Goal: Task Accomplishment & Management: Manage account settings

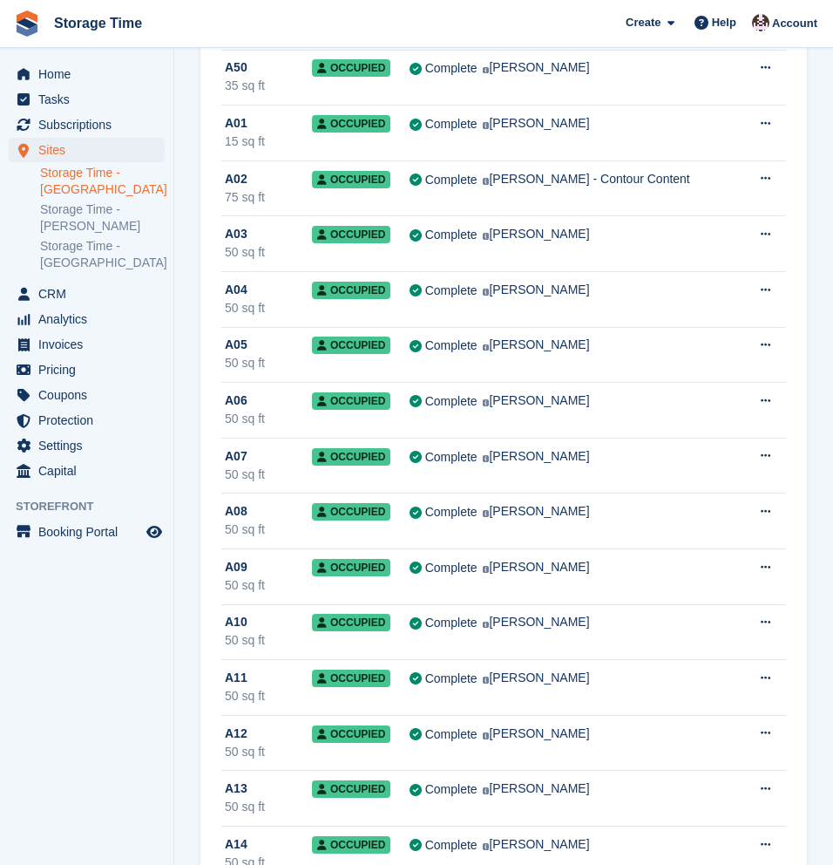
scroll to position [724, 0]
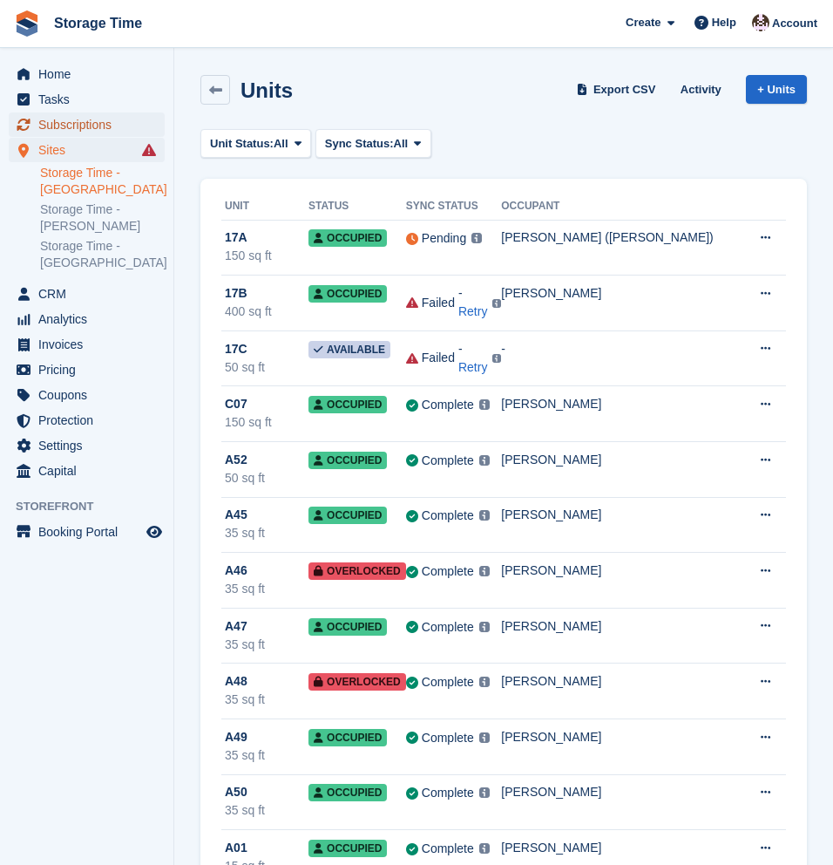
click at [78, 128] on span "Subscriptions" at bounding box center [90, 124] width 105 height 24
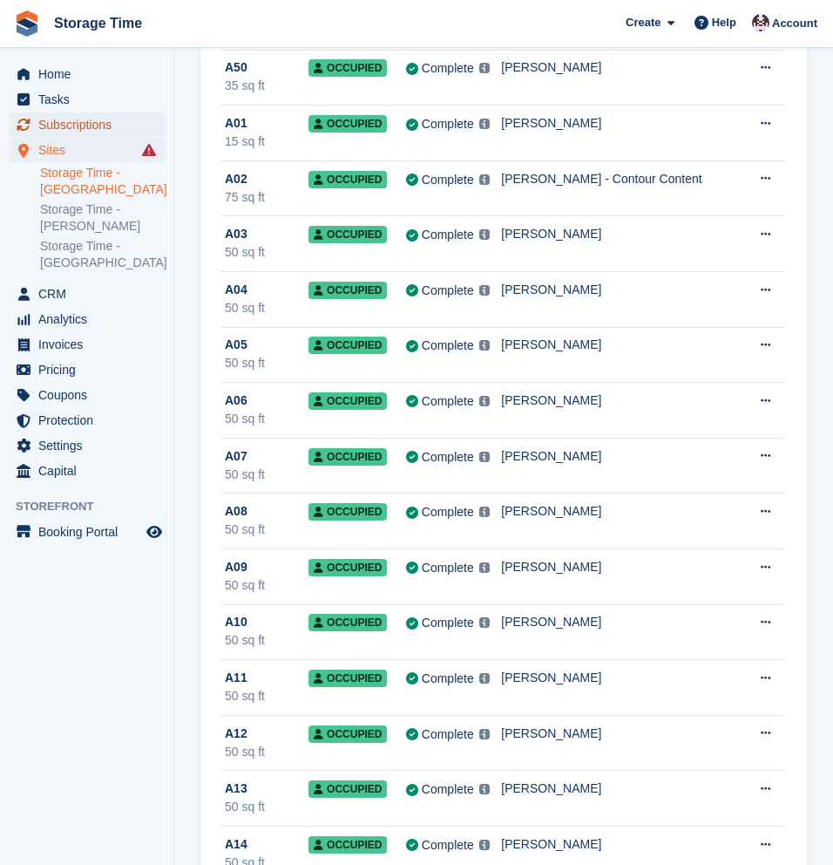
scroll to position [724, 0]
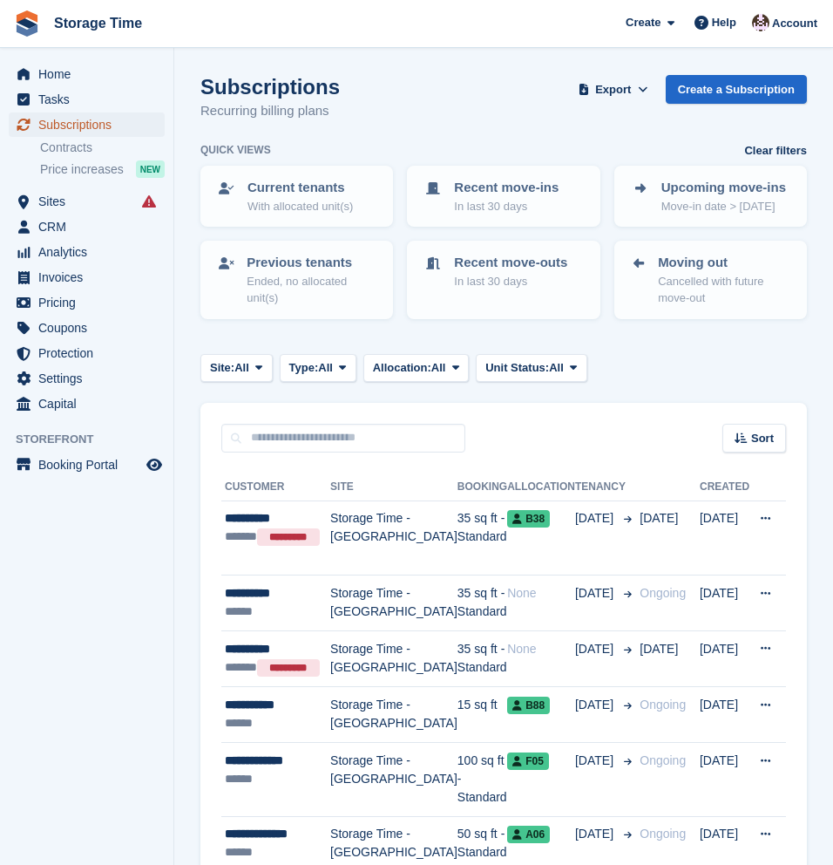
click at [78, 128] on span "Subscriptions" at bounding box center [90, 124] width 105 height 24
click at [673, 361] on div "Site: All All Storage Time - Stockport Storage Time - Sharston Storage Time - M…" at bounding box center [503, 368] width 607 height 29
click at [61, 203] on span "Sites" at bounding box center [90, 201] width 105 height 24
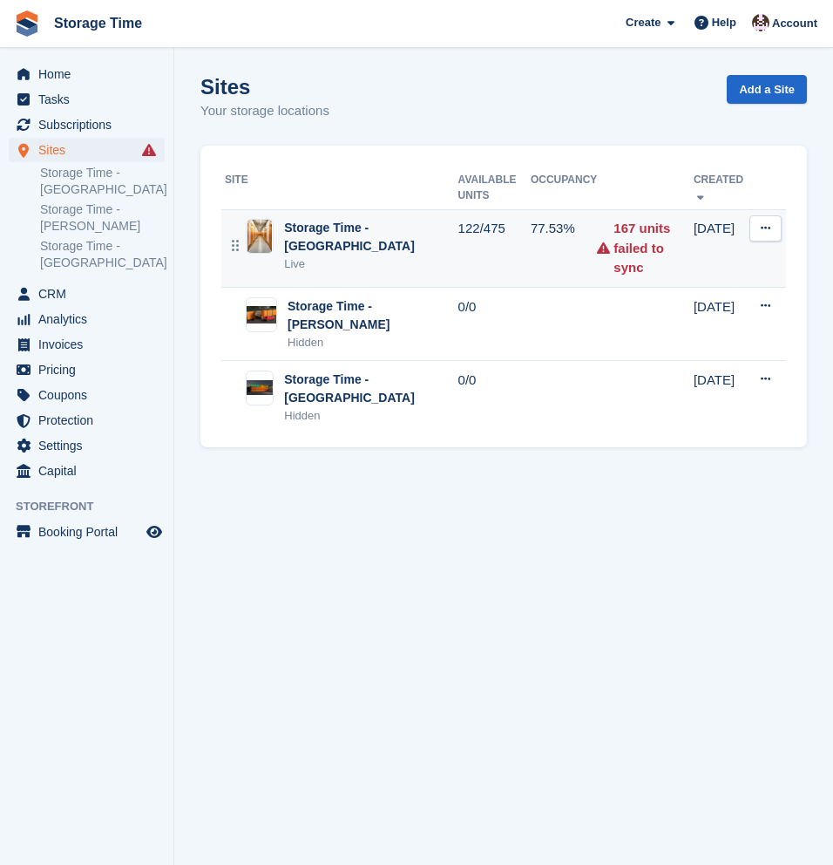
click at [368, 251] on div "Storage Time - [GEOGRAPHIC_DATA]" at bounding box center [370, 237] width 173 height 37
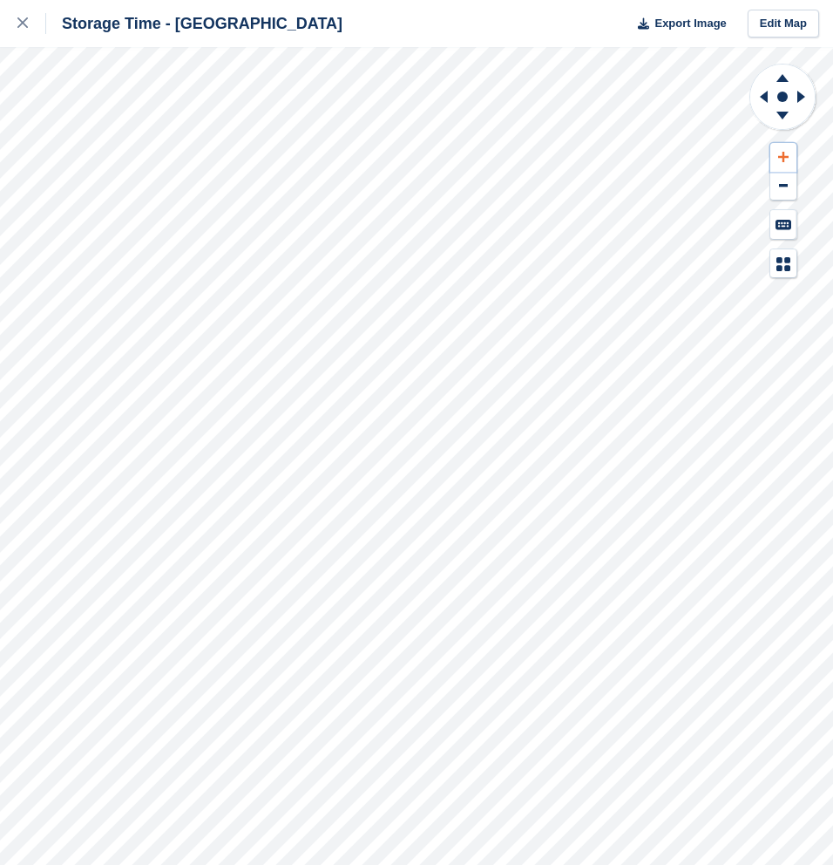
click at [786, 156] on icon at bounding box center [783, 157] width 10 height 10
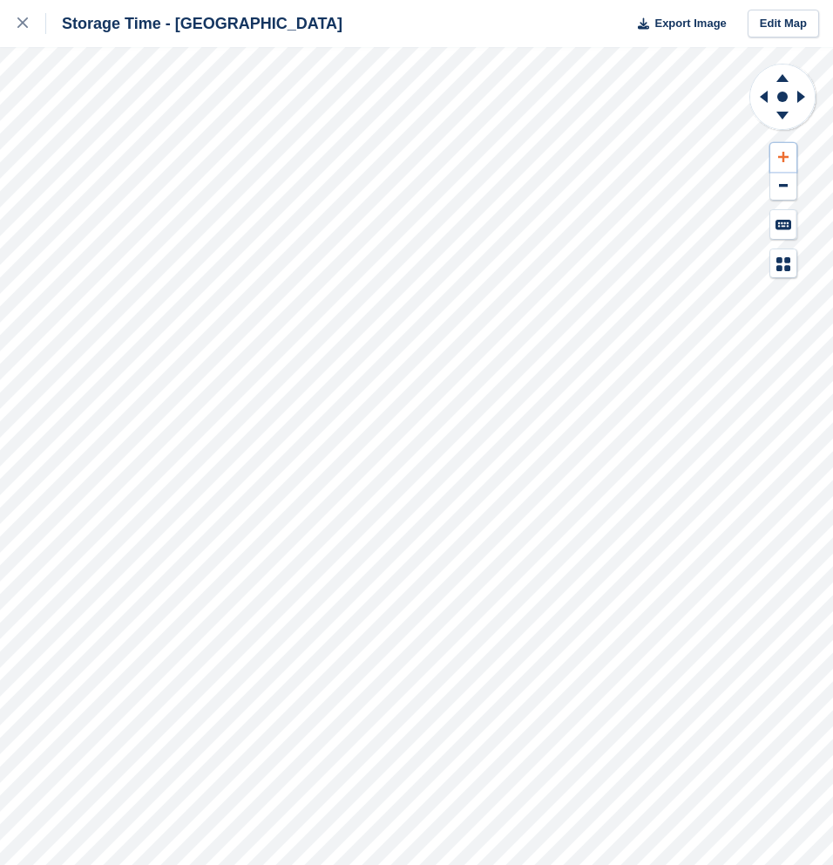
click at [786, 156] on icon at bounding box center [783, 157] width 10 height 10
click at [766, 99] on icon at bounding box center [764, 97] width 8 height 12
click at [783, 154] on icon at bounding box center [783, 157] width 10 height 10
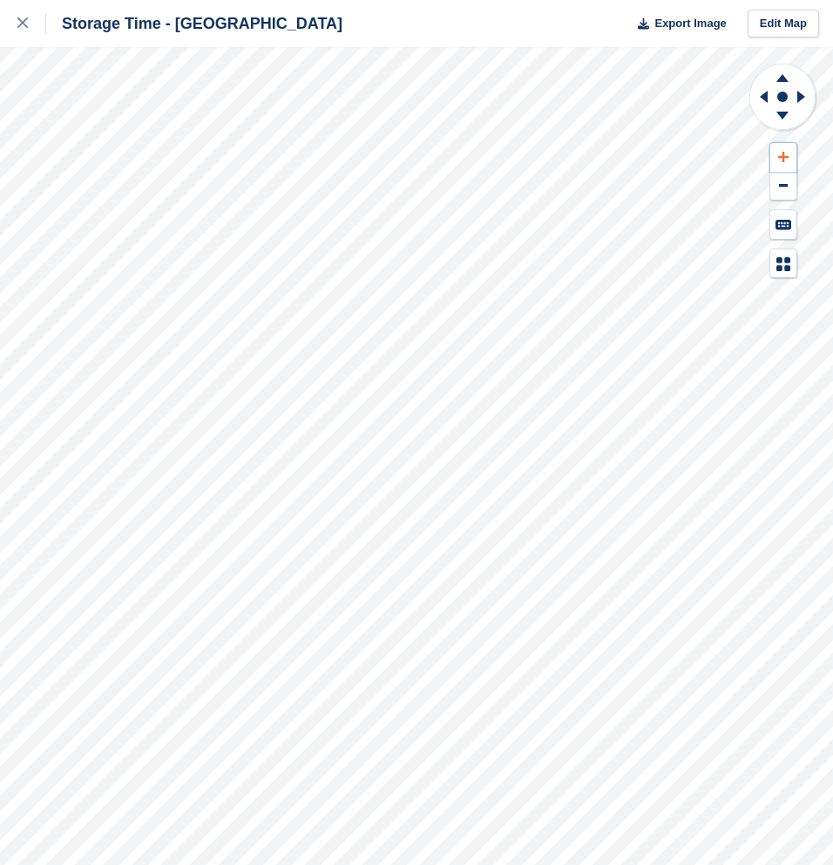
click at [783, 154] on icon at bounding box center [783, 157] width 10 height 10
click at [762, 99] on icon at bounding box center [761, 96] width 22 height 45
click at [779, 119] on icon at bounding box center [782, 118] width 45 height 22
click at [778, 73] on icon at bounding box center [782, 75] width 45 height 22
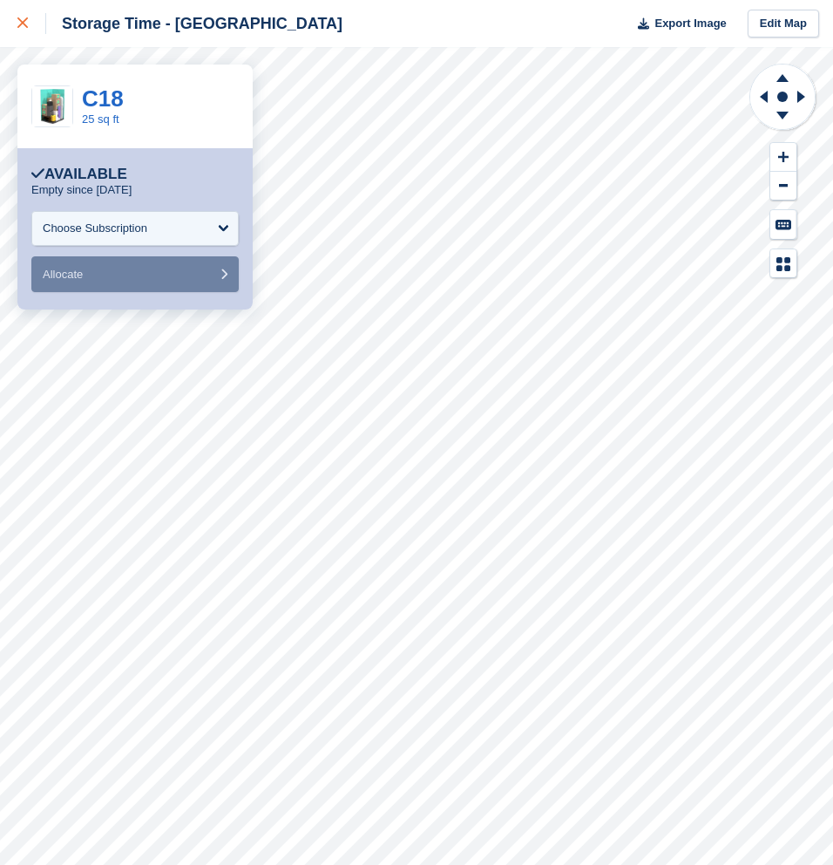
click at [22, 20] on icon at bounding box center [22, 22] width 10 height 10
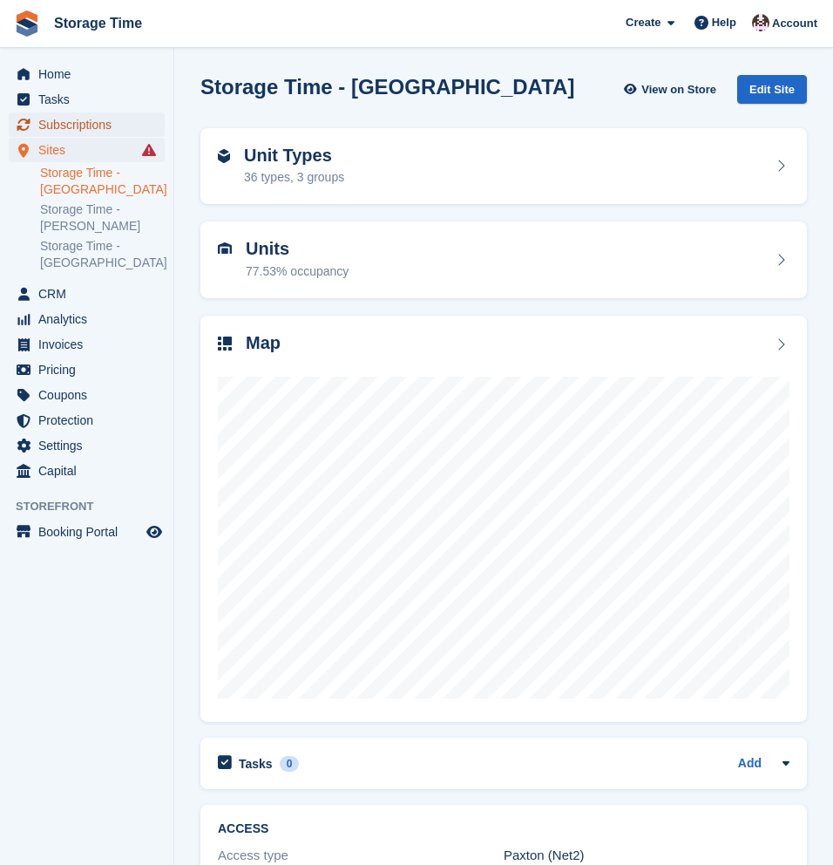
click at [72, 120] on span "Subscriptions" at bounding box center [90, 124] width 105 height 24
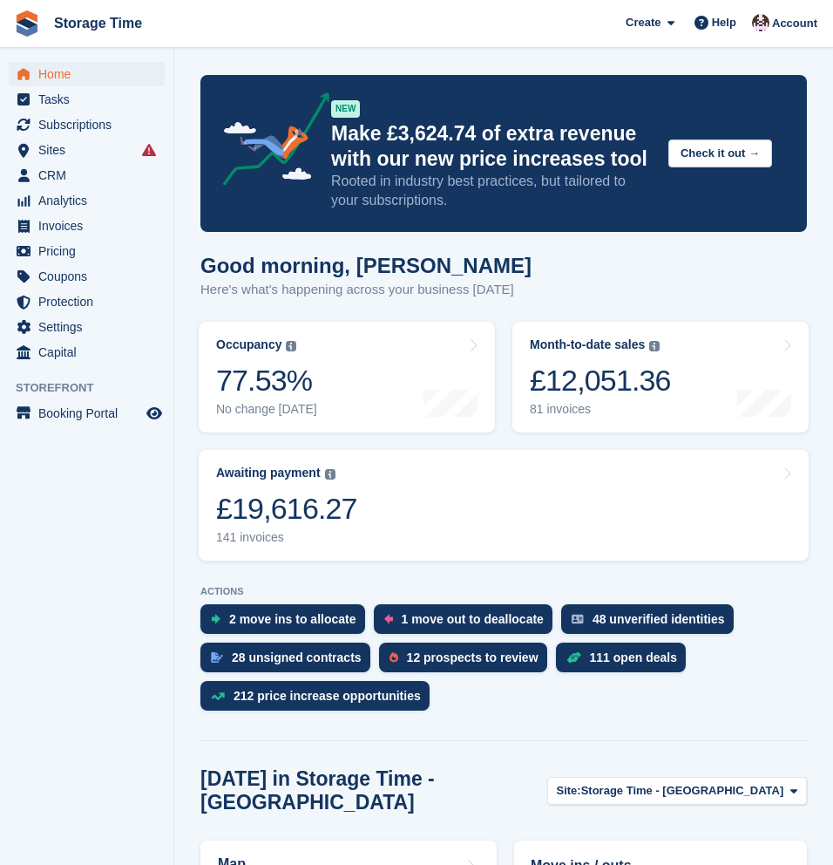
click at [379, 376] on link "Occupancy The percentage of all currently allocated units in terms of area. Inc…" at bounding box center [347, 377] width 296 height 111
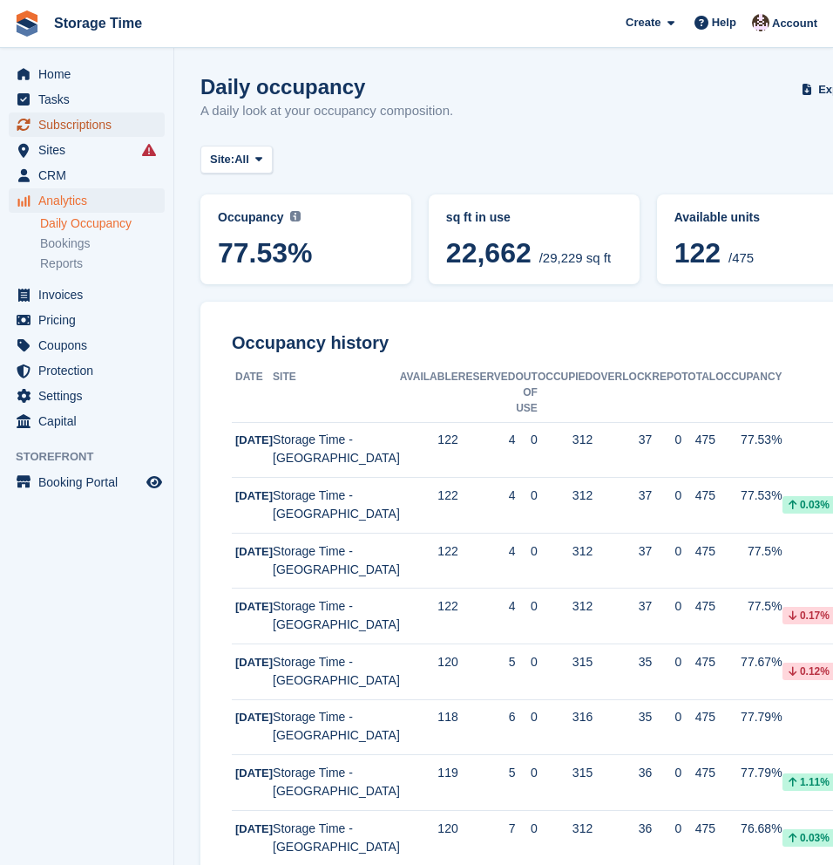
click at [67, 127] on span "Subscriptions" at bounding box center [90, 124] width 105 height 24
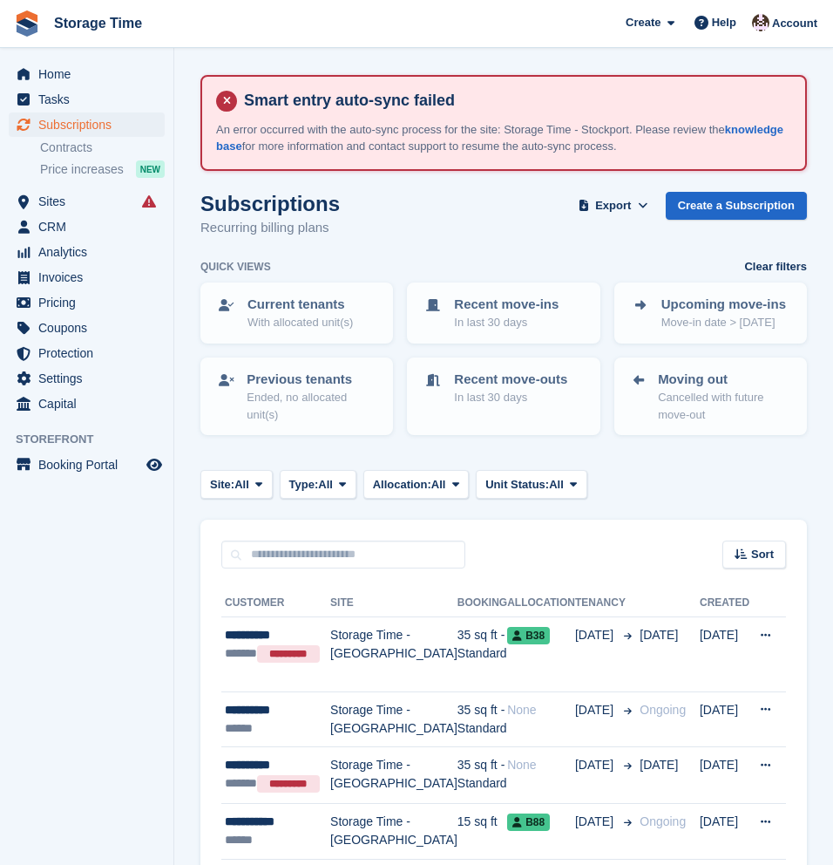
click at [669, 478] on div "Site: All All Storage Time - Stockport Storage Time - Sharston Storage Time - […" at bounding box center [503, 484] width 607 height 29
click at [630, 206] on button "Export" at bounding box center [613, 206] width 77 height 29
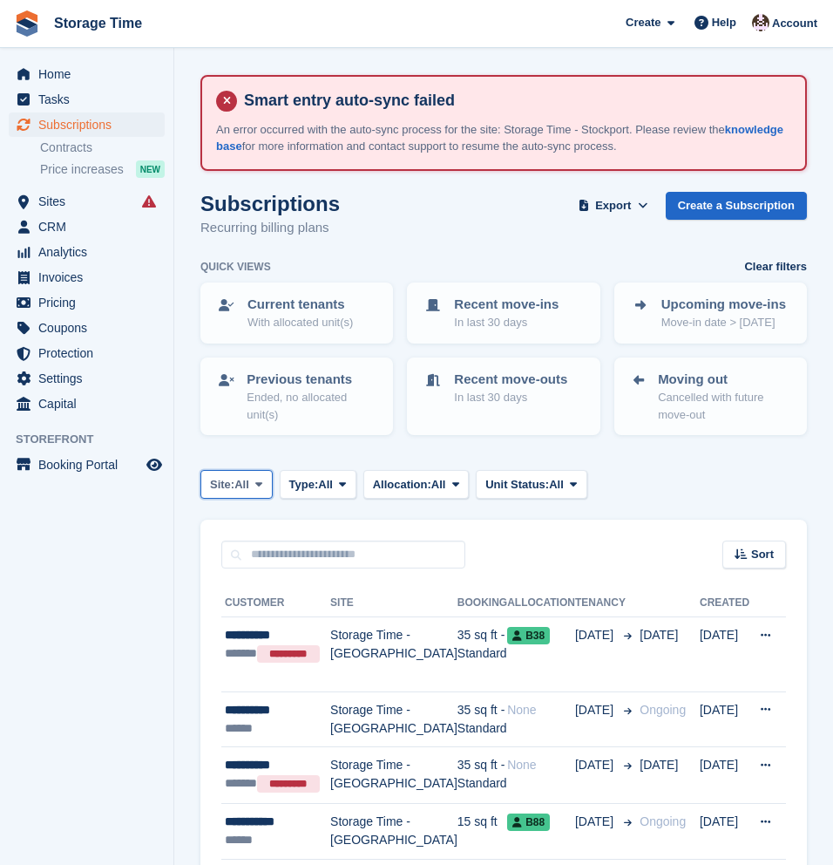
click at [254, 494] on button "Site: All" at bounding box center [236, 484] width 72 height 29
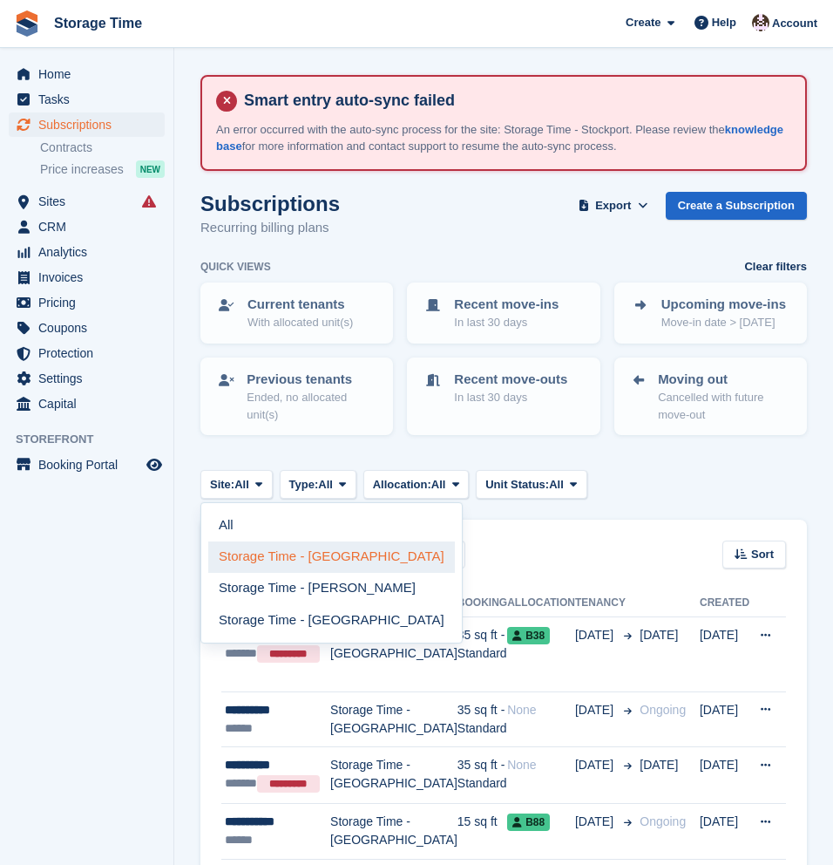
click at [249, 561] on link "Storage Time - [GEOGRAPHIC_DATA]" at bounding box center [331, 556] width 247 height 31
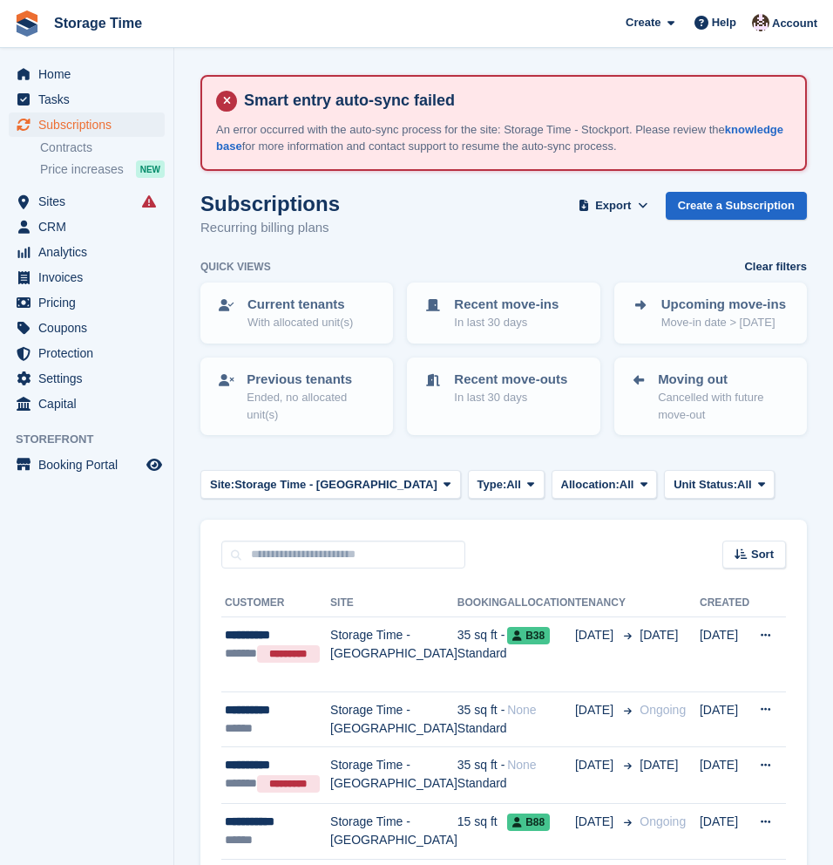
click at [607, 217] on button "Export" at bounding box center [613, 206] width 77 height 29
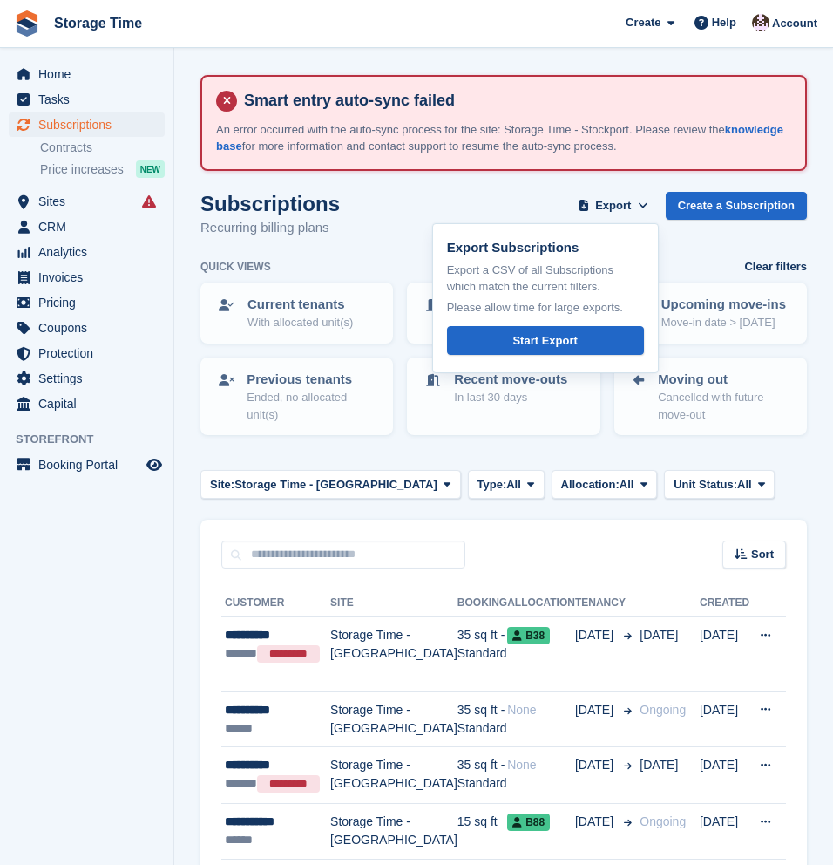
click at [548, 370] on div "Export Subscriptions Export a CSV of all Subscriptions which match the current …" at bounding box center [545, 298] width 227 height 150
click at [551, 346] on div "Start Export" at bounding box center [544, 340] width 64 height 17
click at [71, 278] on span "Invoices" at bounding box center [90, 277] width 105 height 24
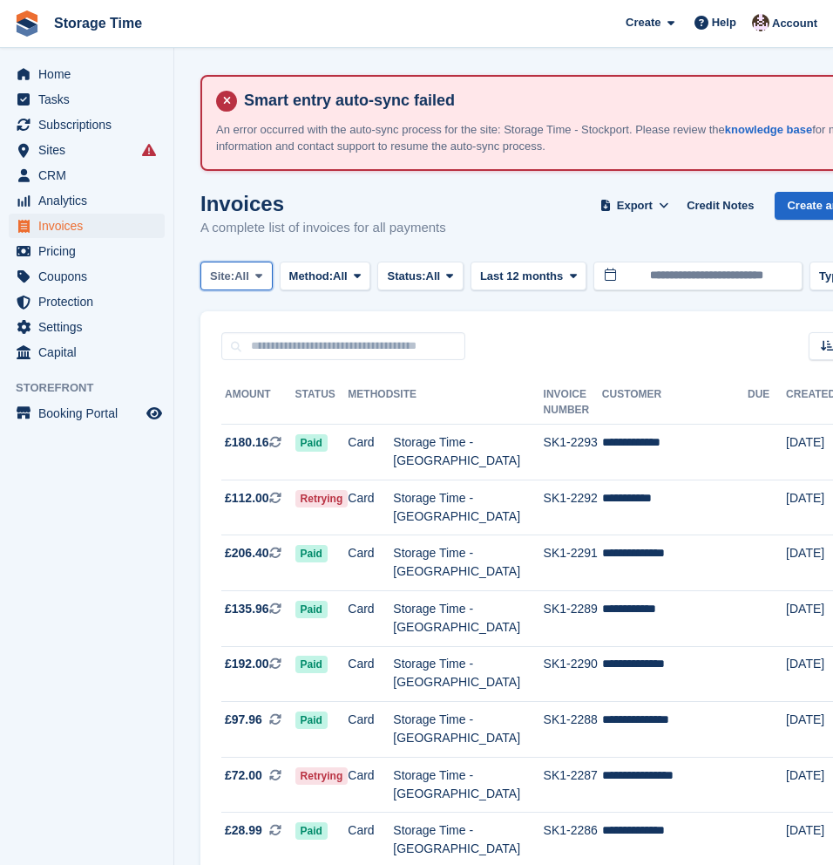
click at [248, 281] on span "All" at bounding box center [241, 276] width 15 height 17
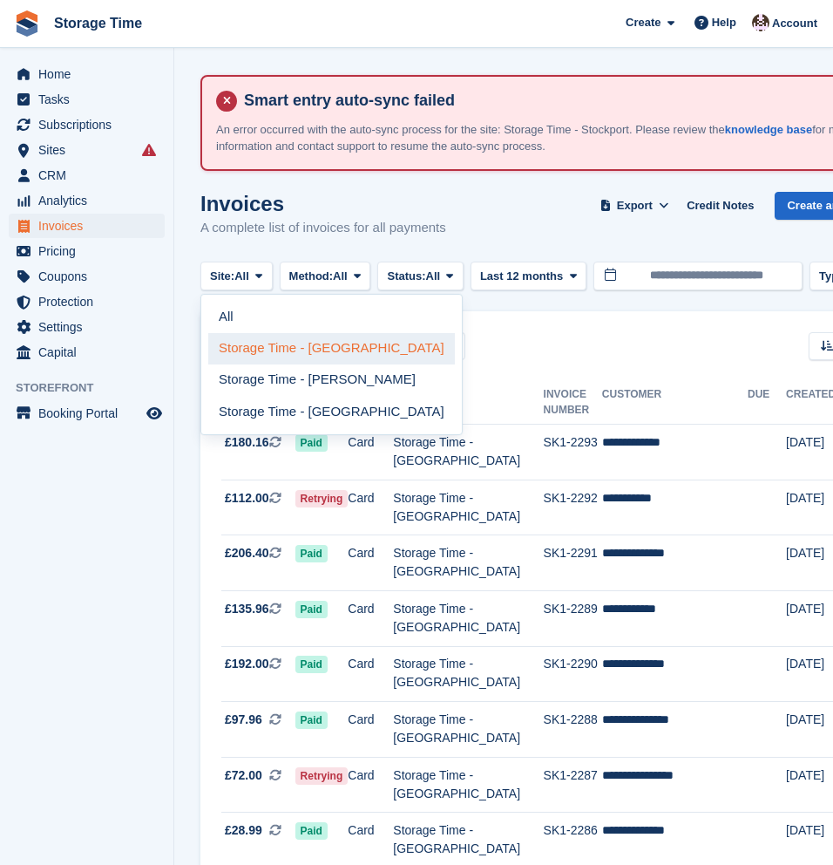
click at [272, 345] on link "Storage Time - [GEOGRAPHIC_DATA]" at bounding box center [331, 348] width 247 height 31
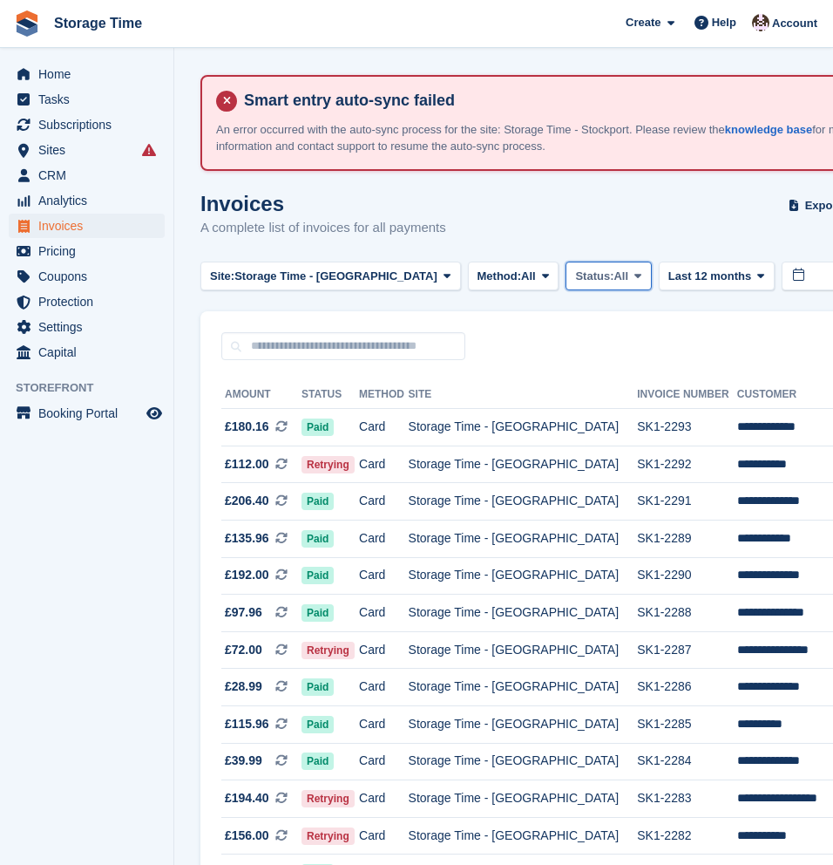
click at [566, 286] on button "Status: All" at bounding box center [608, 275] width 85 height 29
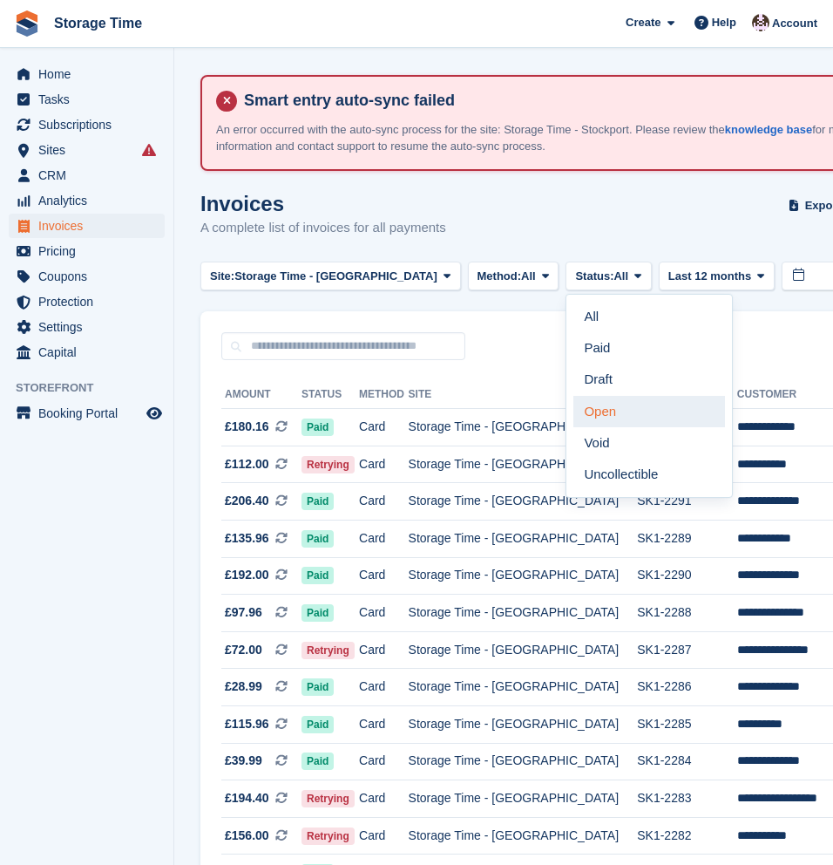
click at [573, 419] on link "Open" at bounding box center [649, 411] width 152 height 31
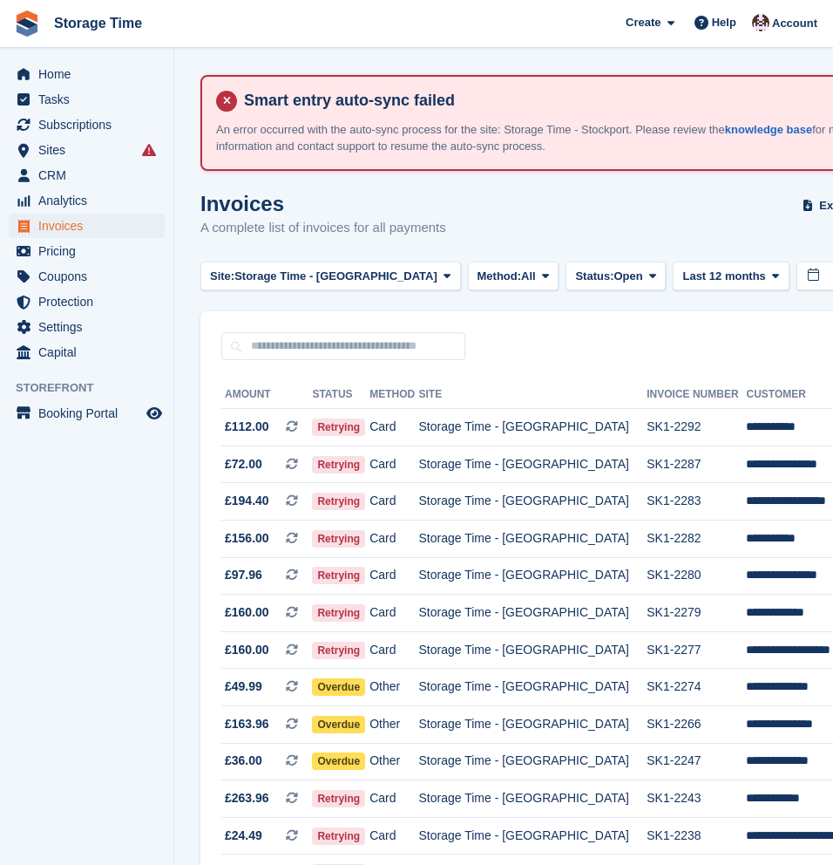
click at [594, 213] on div "Invoices A complete list of invoices for all payments Export Export Invoices Ex…" at bounding box center [648, 225] width 896 height 67
click at [819, 208] on span "Export" at bounding box center [837, 205] width 36 height 17
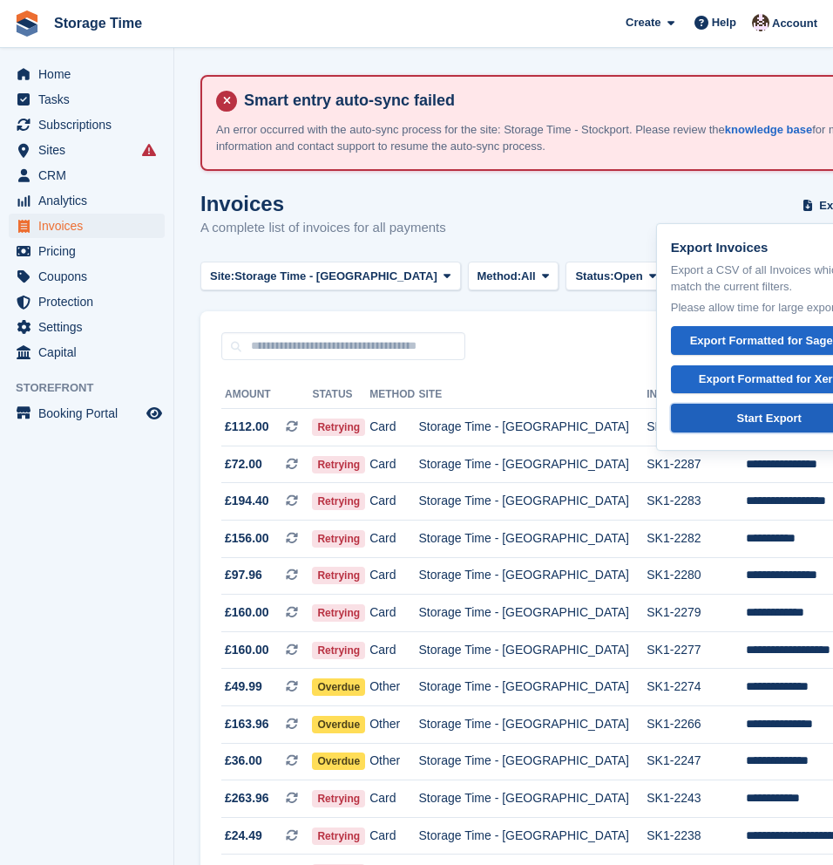
click at [739, 429] on link "Start Export" at bounding box center [769, 418] width 197 height 29
